Goal: Check status: Check status

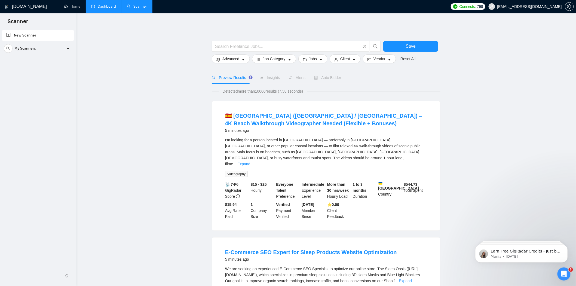
click at [106, 5] on link "Dashboard" at bounding box center [103, 6] width 25 height 5
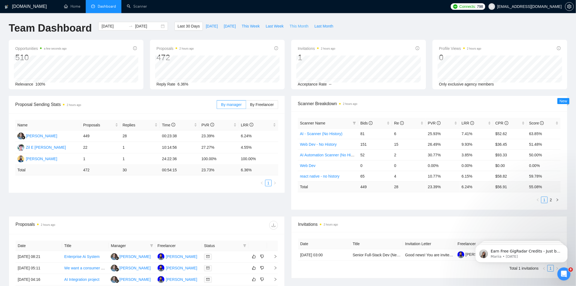
click at [293, 25] on span "This Month" at bounding box center [299, 26] width 19 height 6
type input "[DATE]"
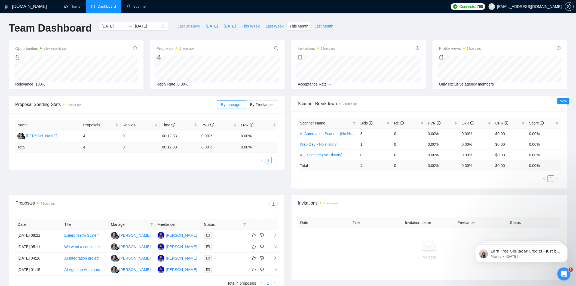
click at [190, 24] on span "Last 30 Days" at bounding box center [189, 26] width 22 height 6
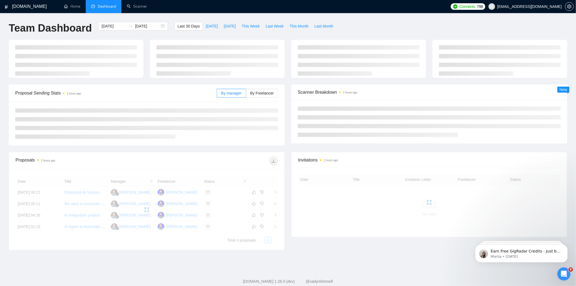
type input "[DATE]"
click at [208, 27] on span "[DATE]" at bounding box center [212, 26] width 12 height 6
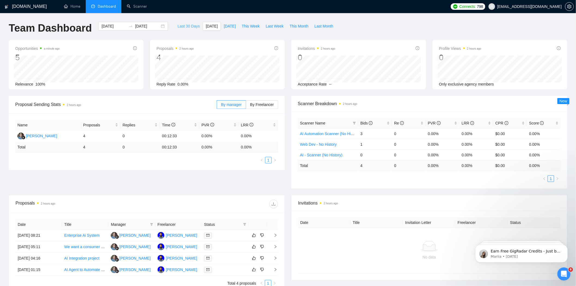
click at [187, 30] on button "Last 30 Days" at bounding box center [189, 26] width 28 height 9
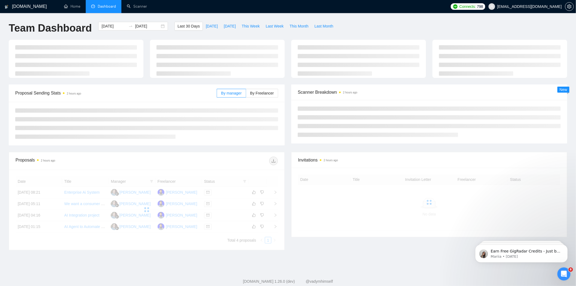
type input "[DATE]"
